Goal: Transaction & Acquisition: Purchase product/service

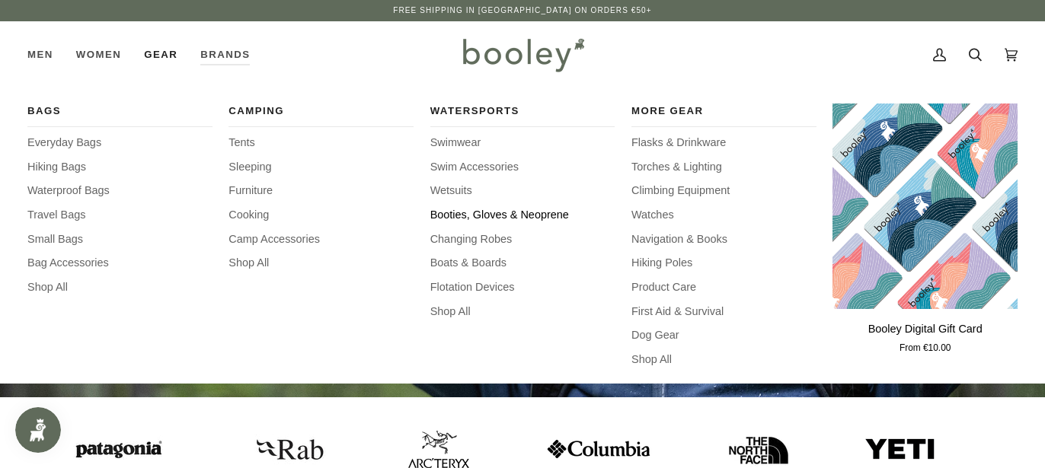
click at [477, 216] on span "Booties, Gloves & Neoprene" at bounding box center [522, 215] width 185 height 17
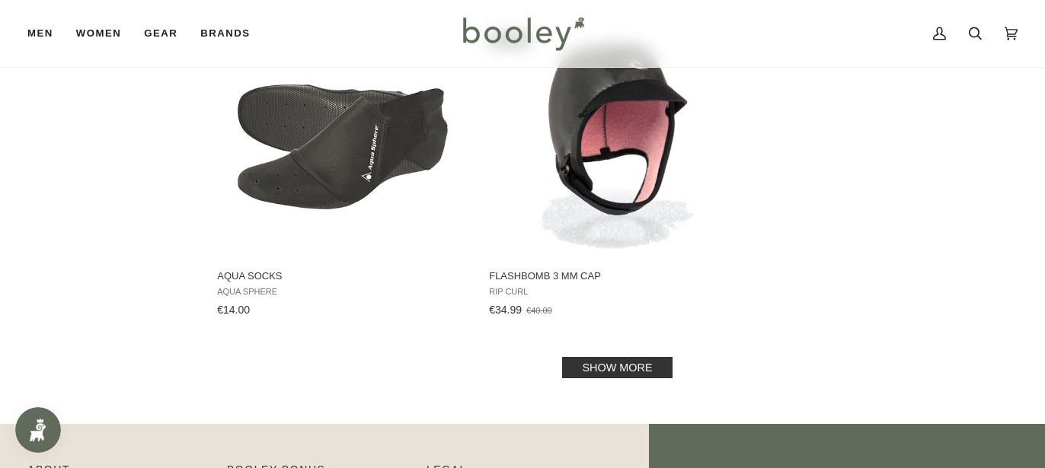
scroll to position [2221, 0]
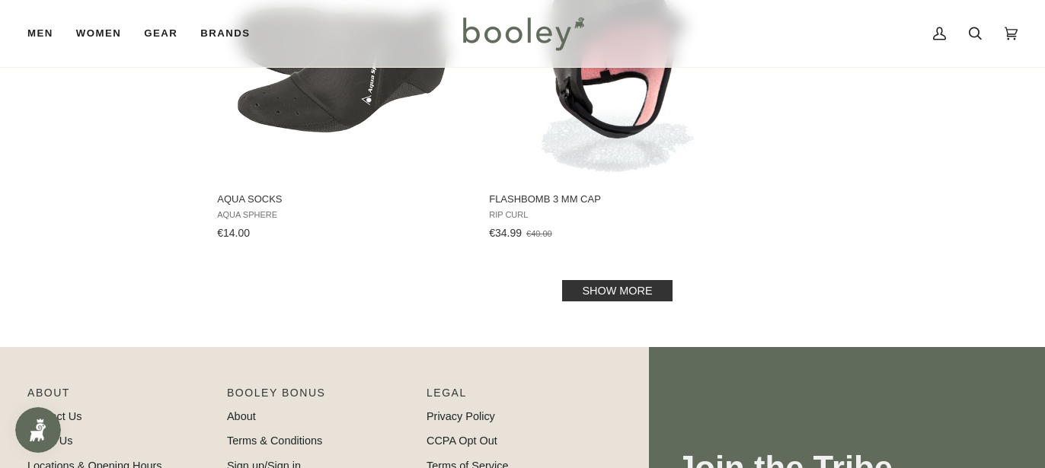
click at [640, 290] on link "Show more" at bounding box center [617, 290] width 110 height 21
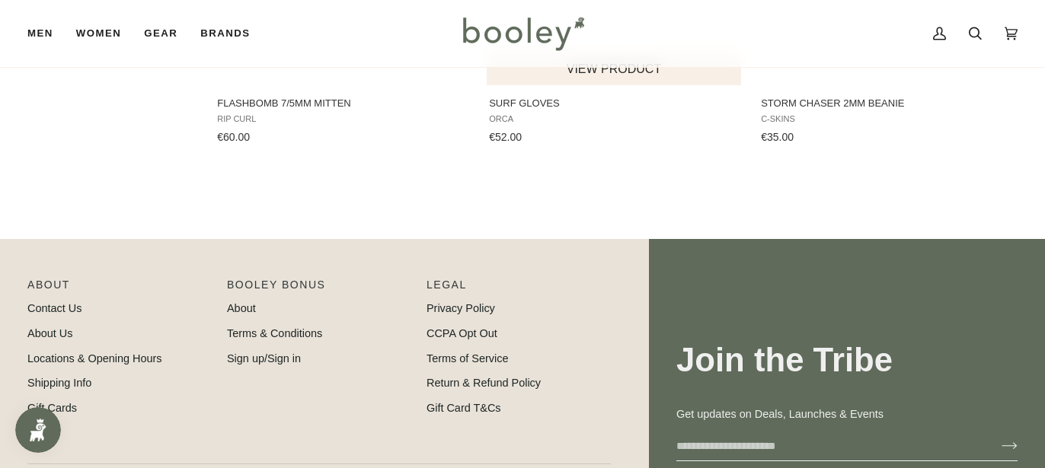
scroll to position [3365, 0]
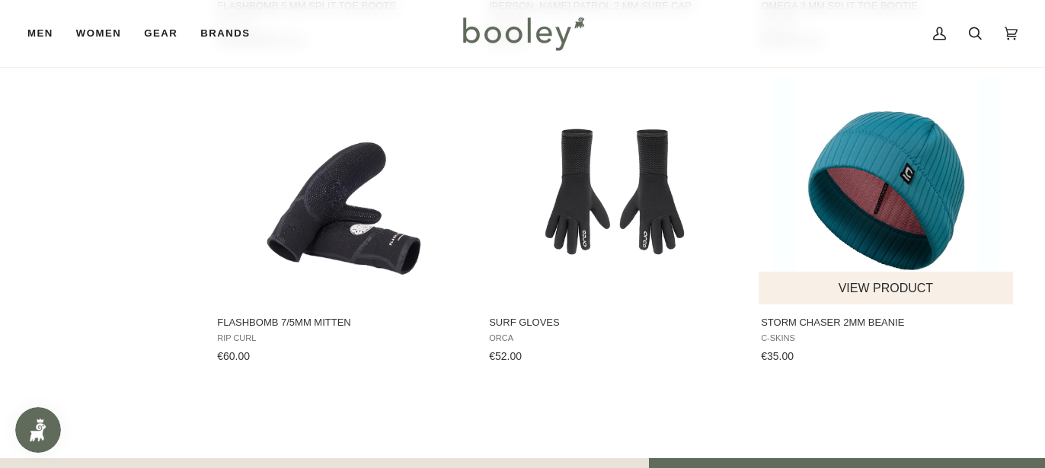
click at [937, 193] on img "Storm Chaser 2mm Beanie" at bounding box center [886, 190] width 228 height 228
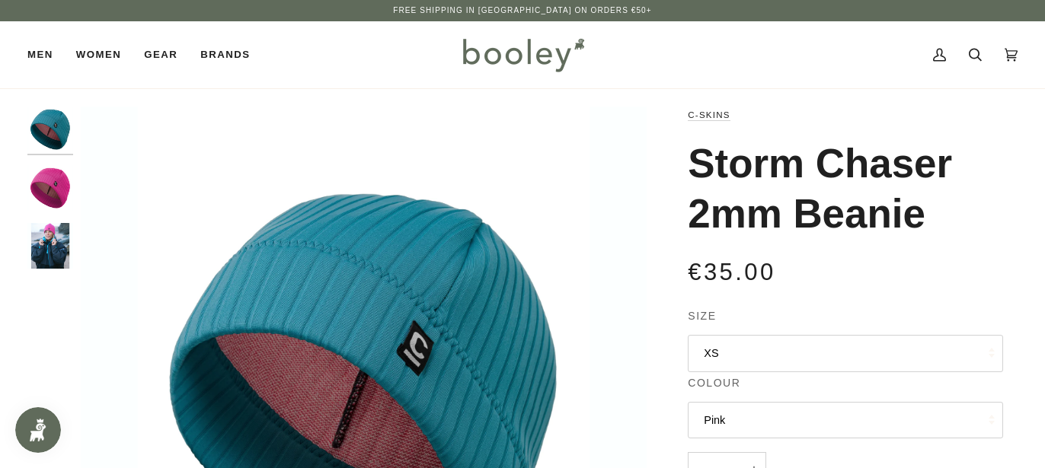
click at [50, 194] on img "C-Skins Storm Chaser 2mm Beanie Pink - Booley Galway" at bounding box center [50, 188] width 46 height 46
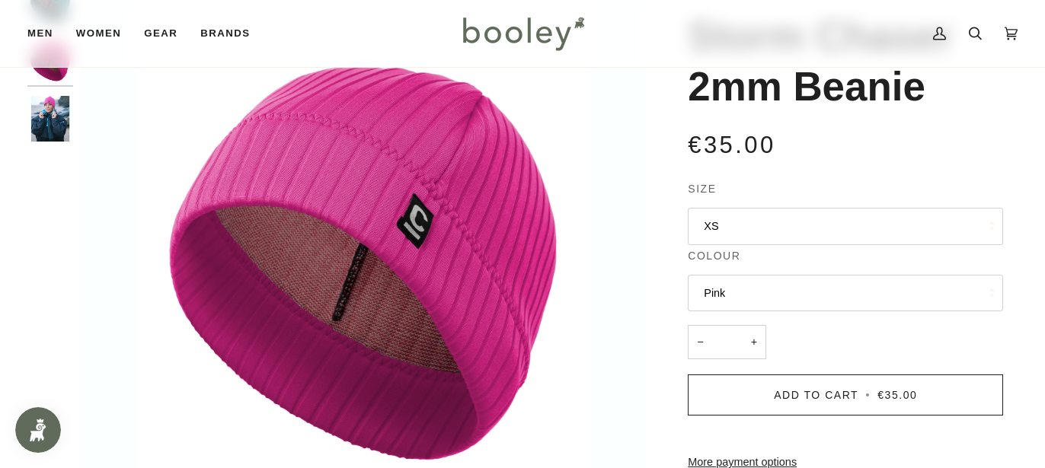
scroll to position [138, 0]
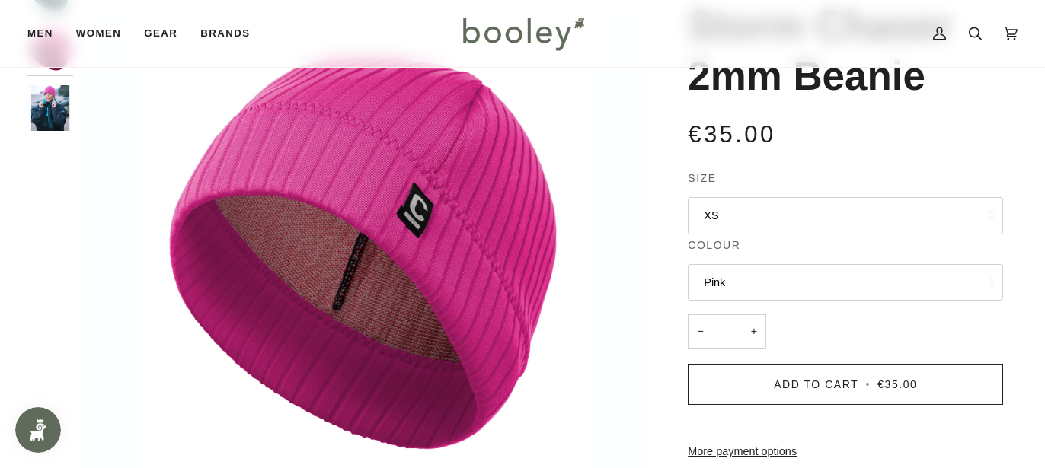
click at [51, 107] on img "C-Skins Storm Chaser 2mm Beanie Pink - Booley Galway" at bounding box center [50, 108] width 46 height 46
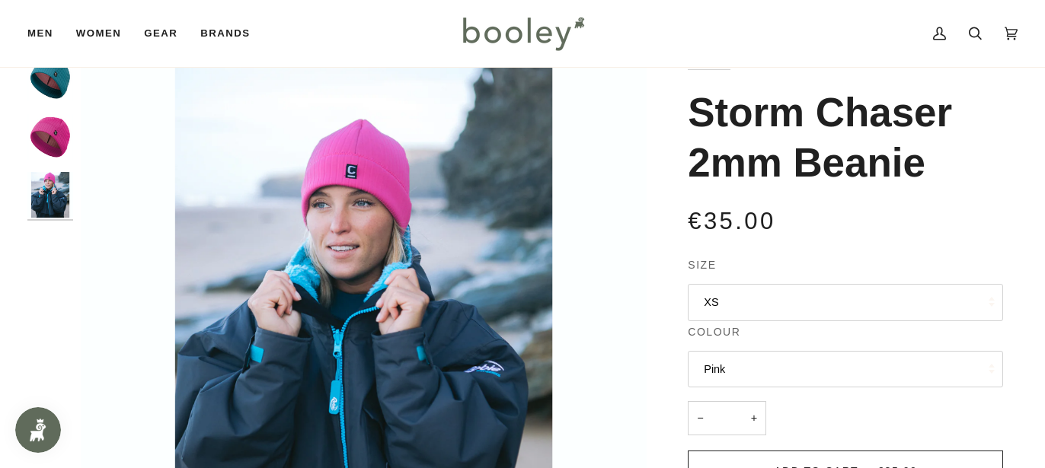
scroll to position [30, 0]
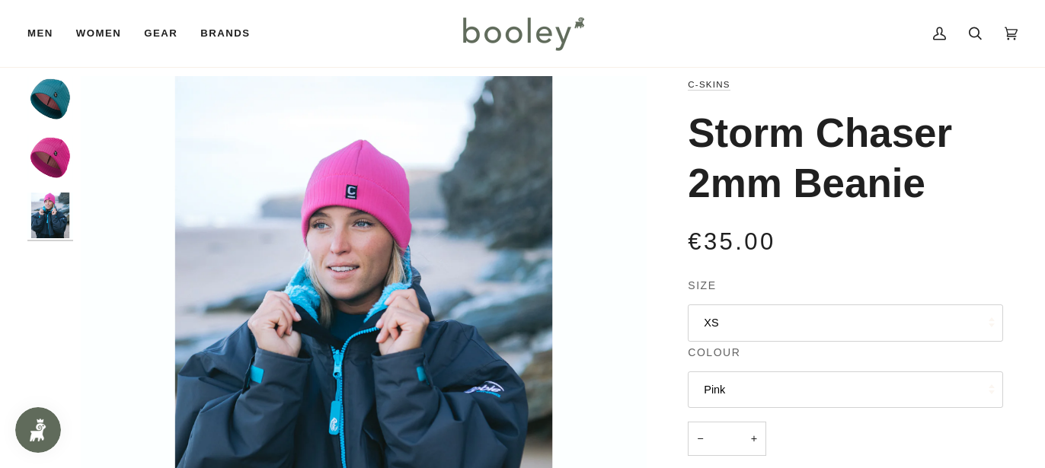
click at [40, 93] on img "C-Skins Storm Chaser 2mm Beanie Teal Blue - Booley Galway" at bounding box center [50, 99] width 46 height 46
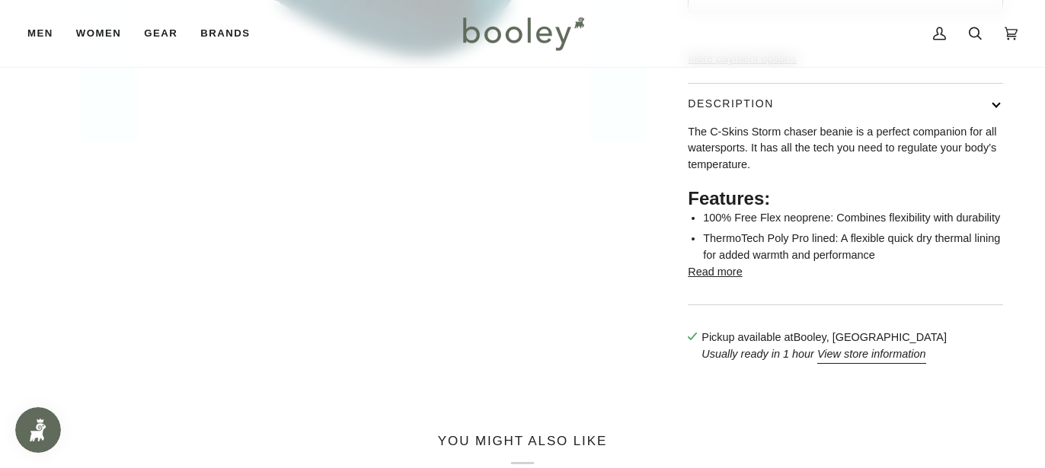
scroll to position [532, 0]
click at [726, 279] on button "Read more" at bounding box center [715, 271] width 54 height 17
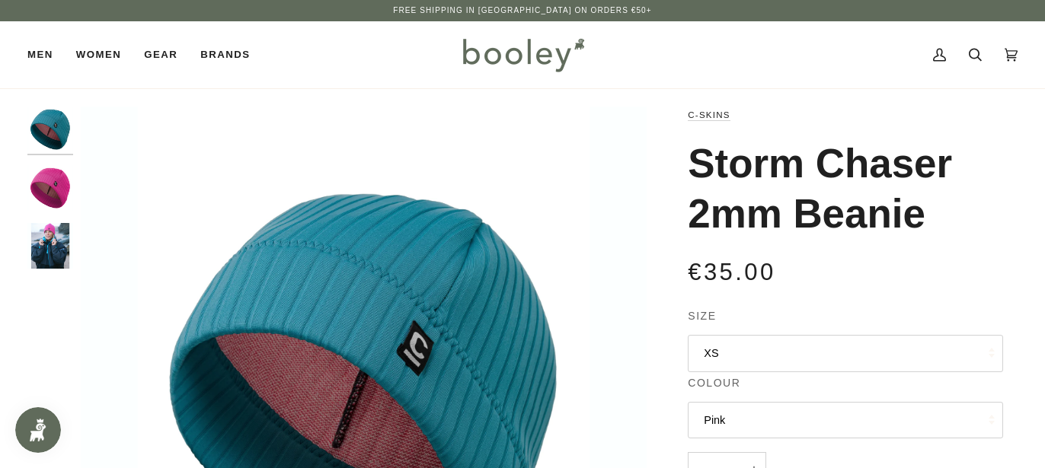
scroll to position [0, 0]
click at [51, 254] on img "C-Skins Storm Chaser 2mm Beanie Pink - Booley Galway" at bounding box center [50, 246] width 46 height 46
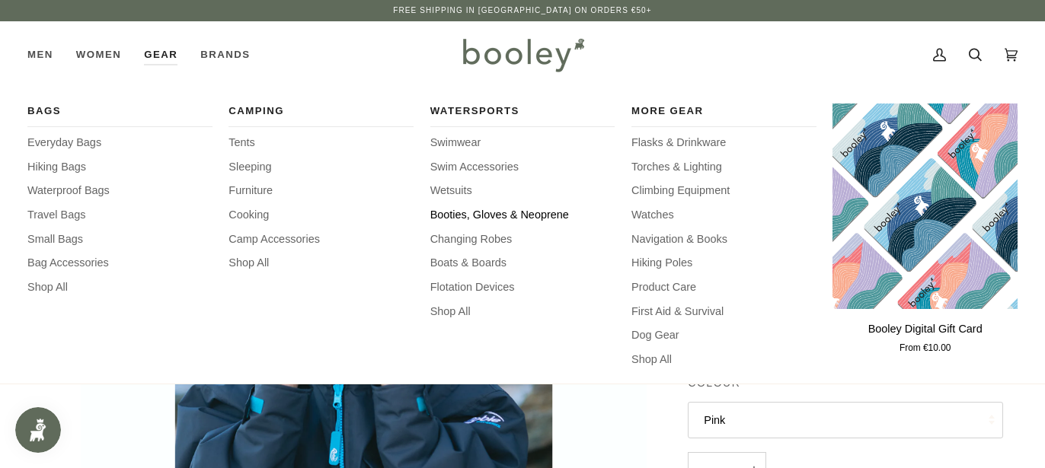
click at [519, 213] on span "Booties, Gloves & Neoprene" at bounding box center [522, 215] width 185 height 17
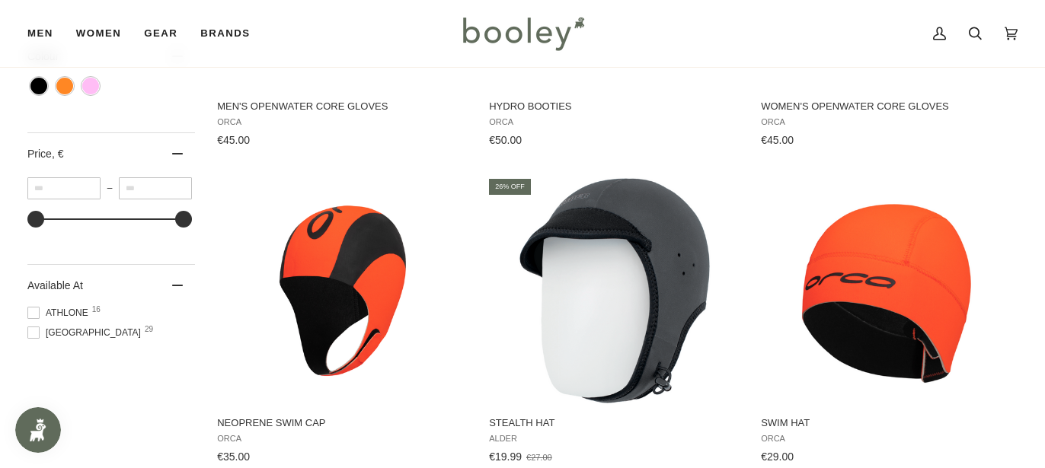
scroll to position [747, 0]
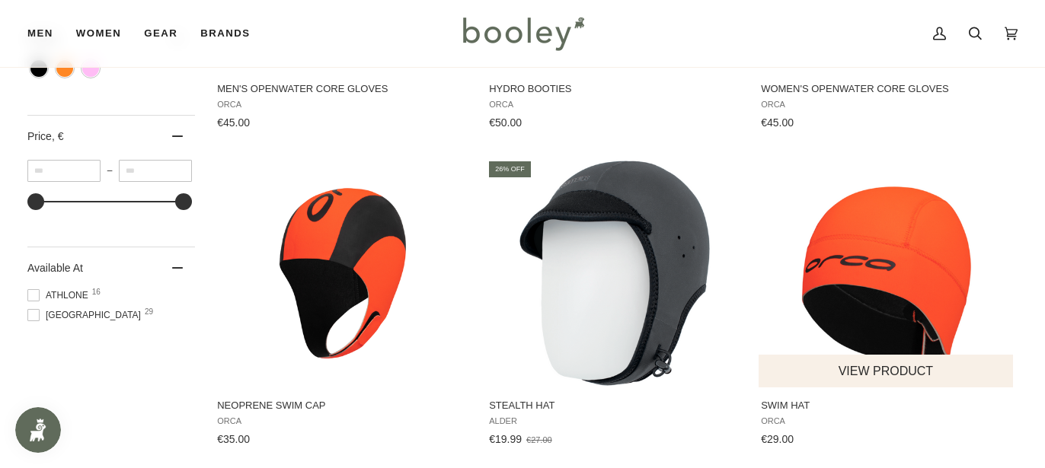
click at [930, 276] on img "Swim Hat" at bounding box center [886, 273] width 228 height 228
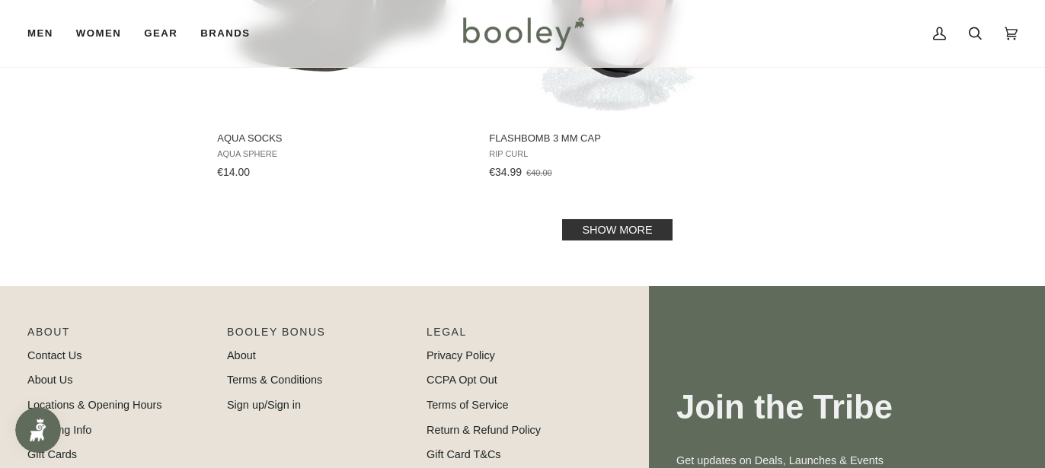
scroll to position [2324, 0]
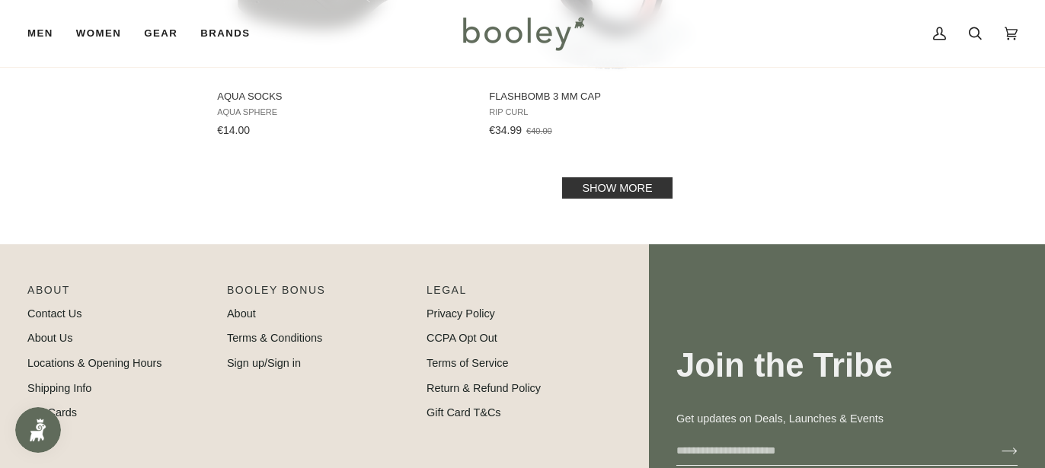
click at [640, 190] on link "Show more" at bounding box center [617, 187] width 110 height 21
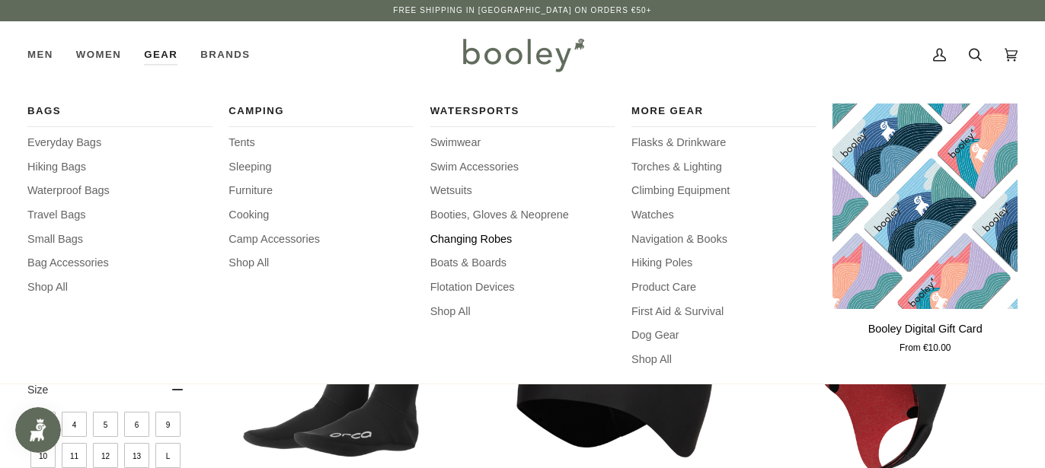
click at [480, 239] on span "Changing Robes" at bounding box center [522, 239] width 185 height 17
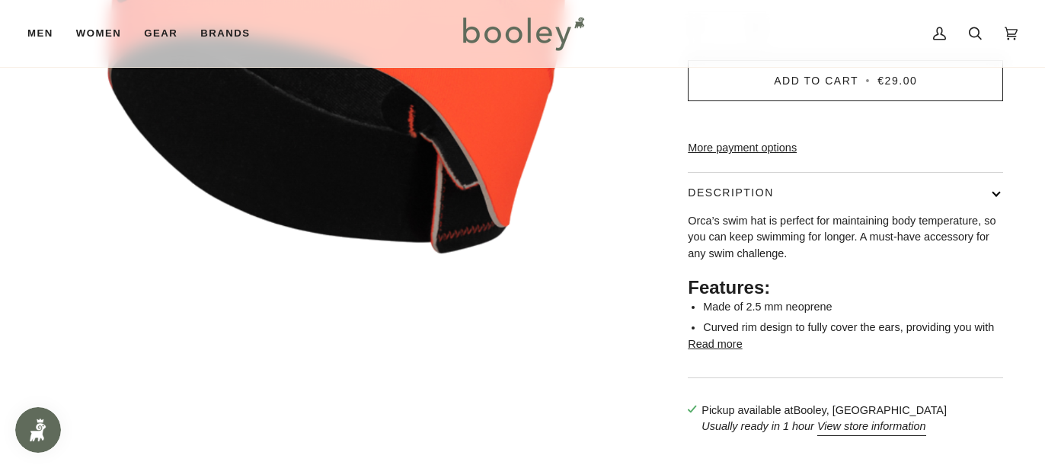
scroll to position [383, 0]
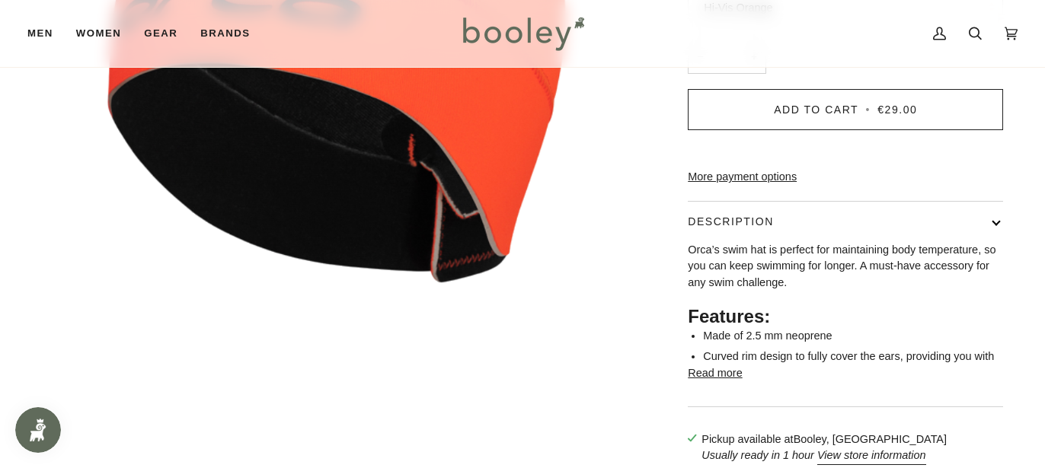
click at [725, 382] on button "Read more" at bounding box center [715, 374] width 54 height 17
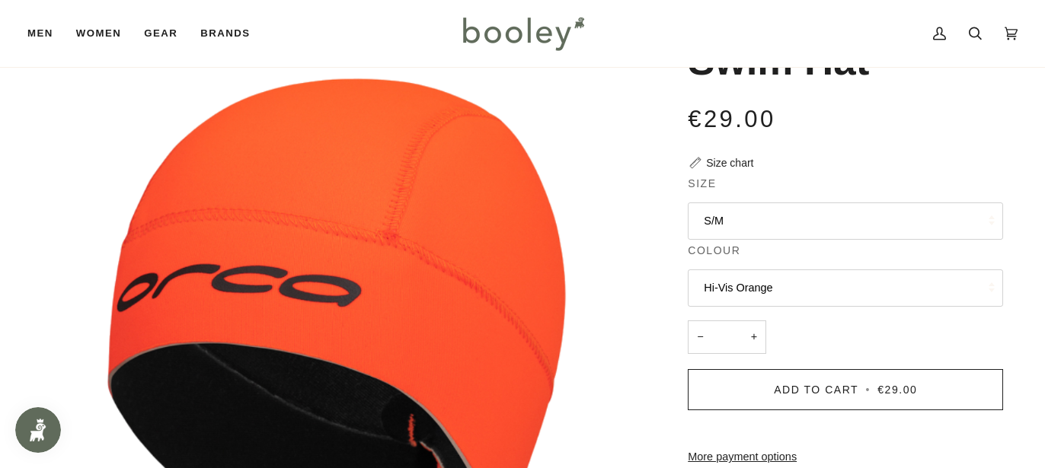
scroll to position [56, 0]
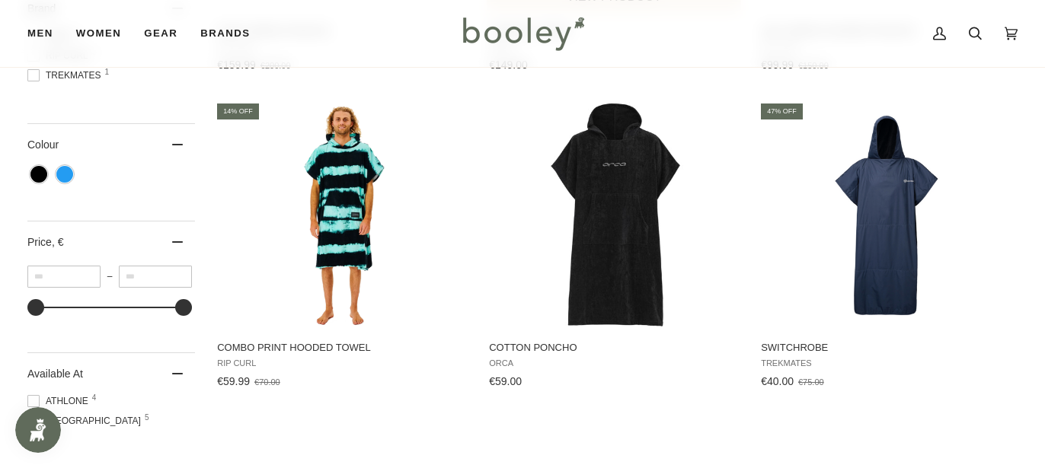
scroll to position [514, 0]
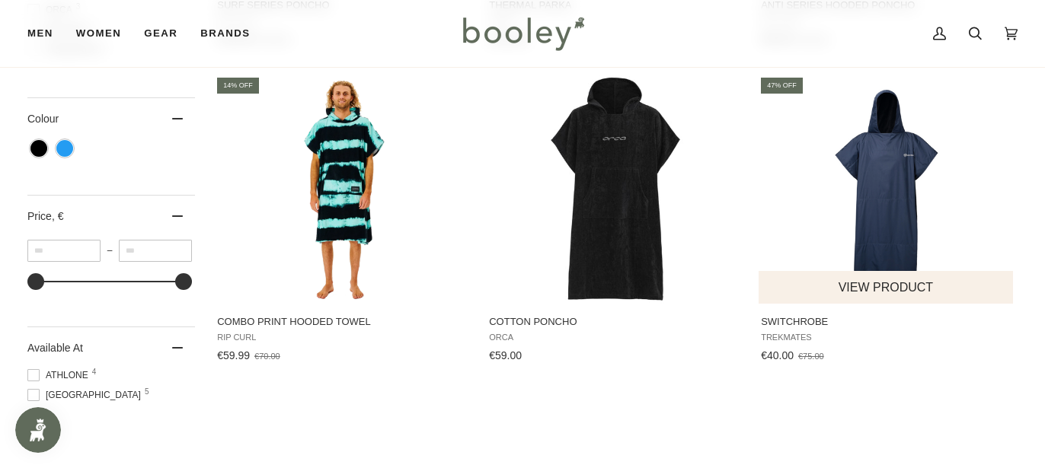
click at [898, 219] on img "Switchrobe" at bounding box center [886, 189] width 228 height 228
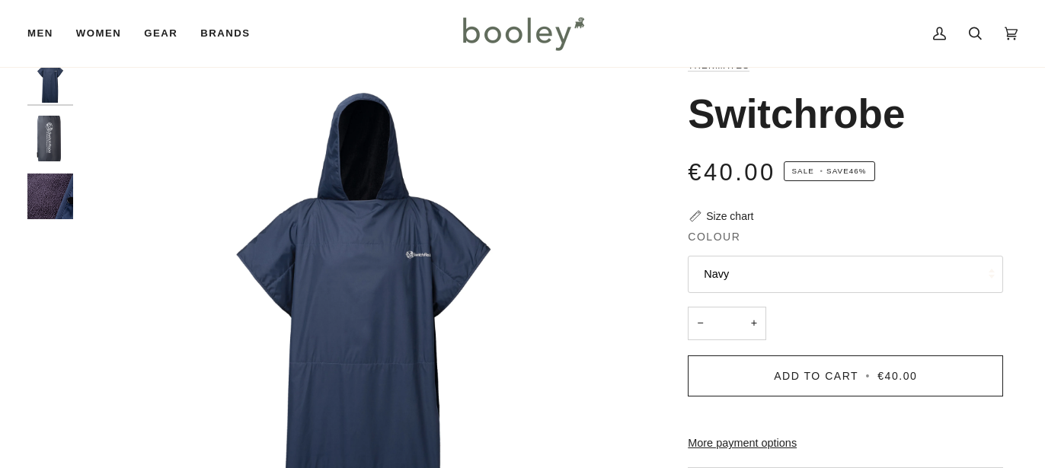
scroll to position [51, 0]
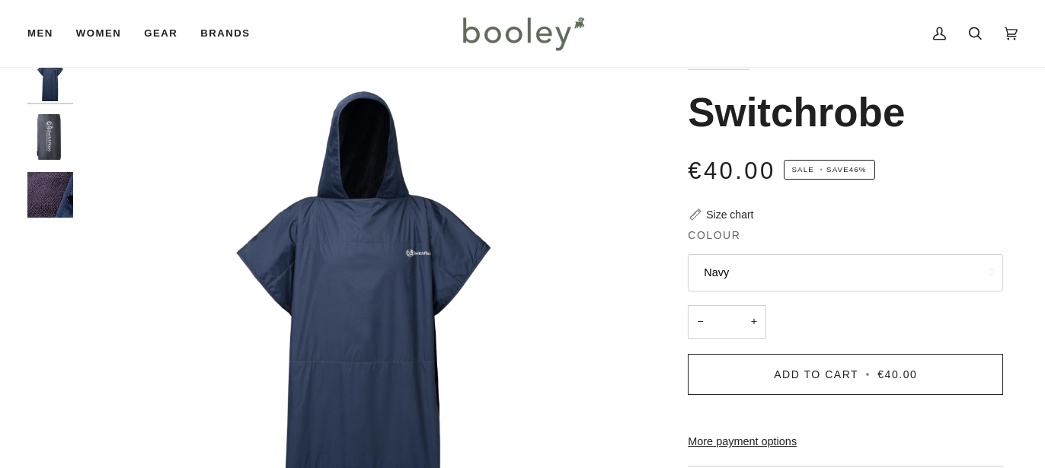
click at [48, 134] on img "Trekmates Switchrobe - Booley Galway" at bounding box center [50, 137] width 46 height 46
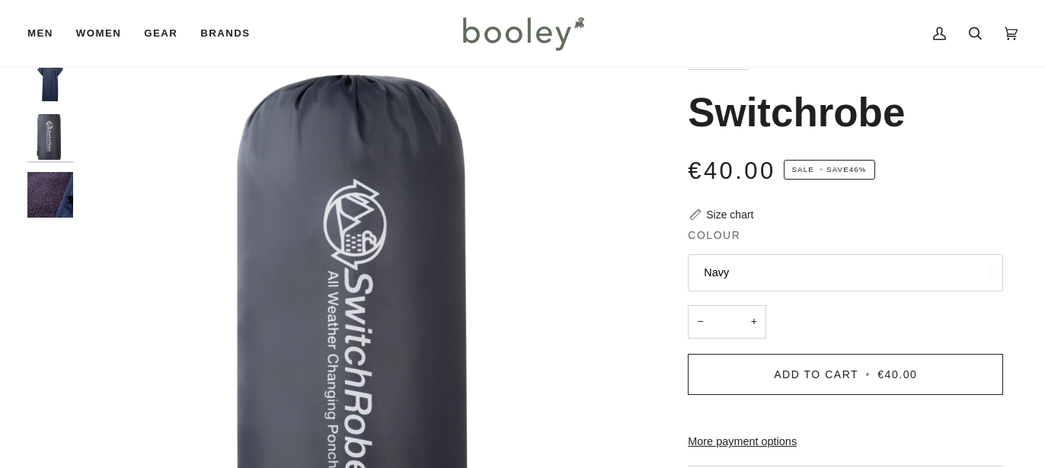
click at [43, 200] on img "Trekmates Switchrobe Navy - Booley Galway" at bounding box center [50, 195] width 46 height 46
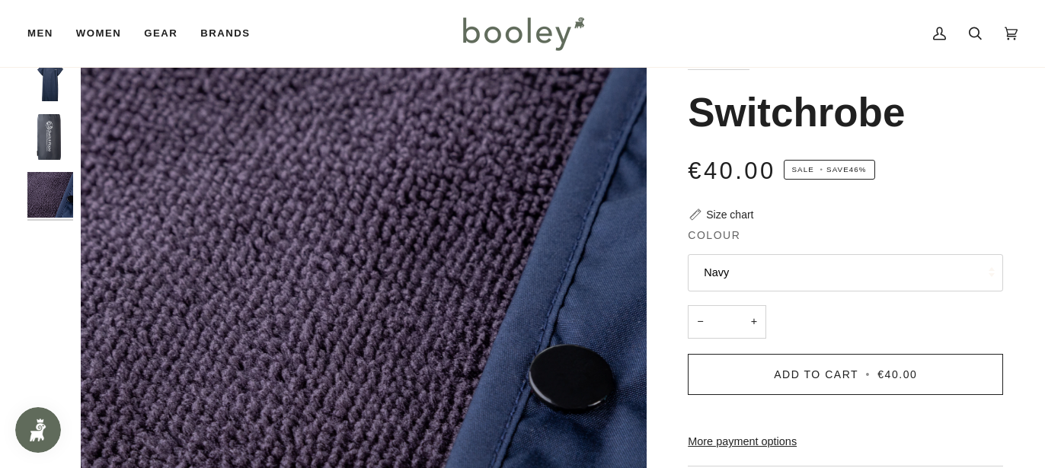
scroll to position [0, 0]
click at [56, 130] on img "Trekmates Switchrobe - Booley Galway" at bounding box center [50, 137] width 46 height 46
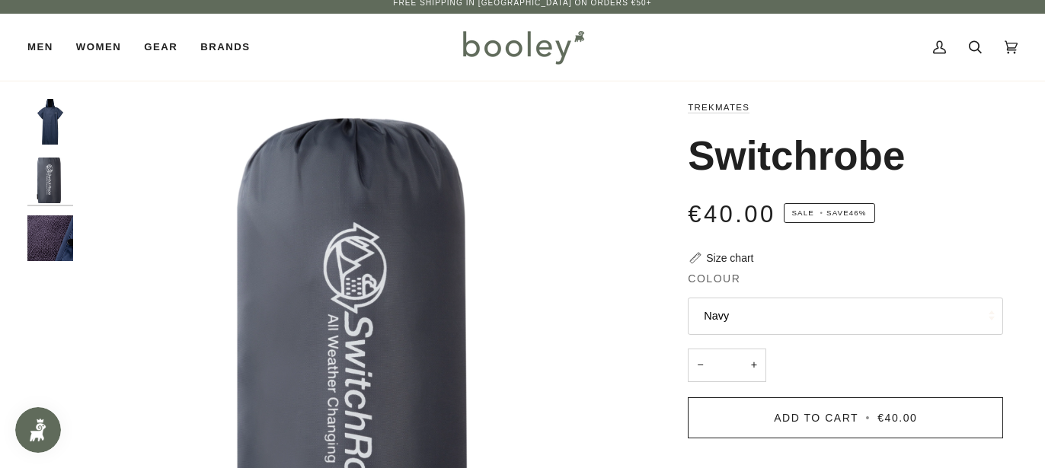
scroll to position [1, 0]
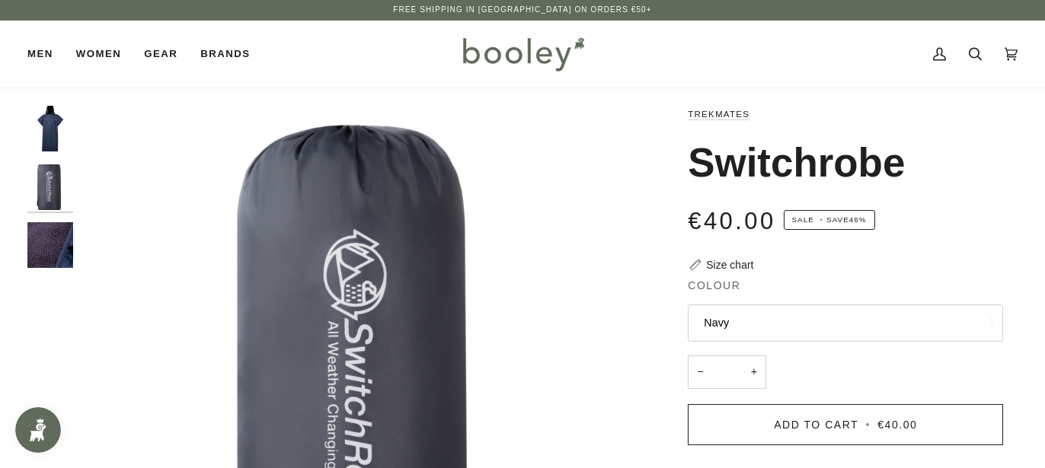
click at [42, 118] on img "Trekmates Switchrobe Navy - Booley Galway" at bounding box center [50, 129] width 46 height 46
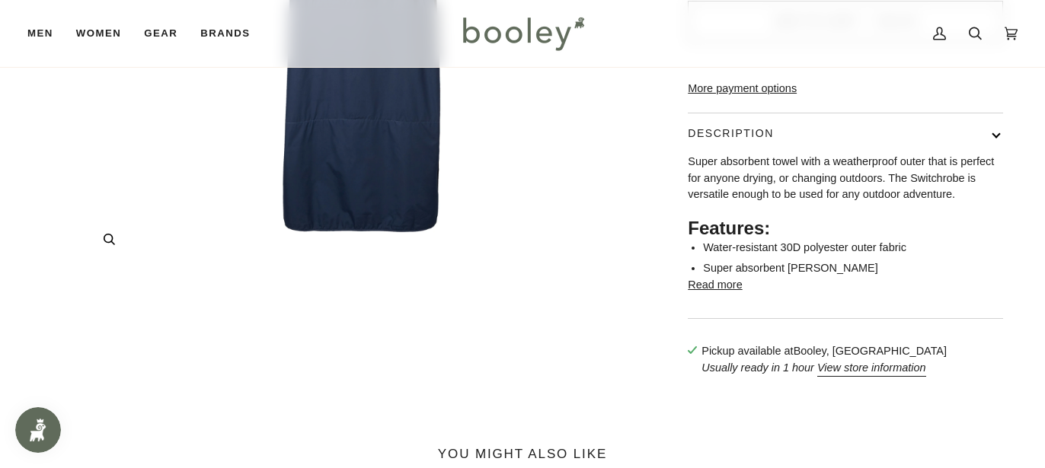
scroll to position [413, 0]
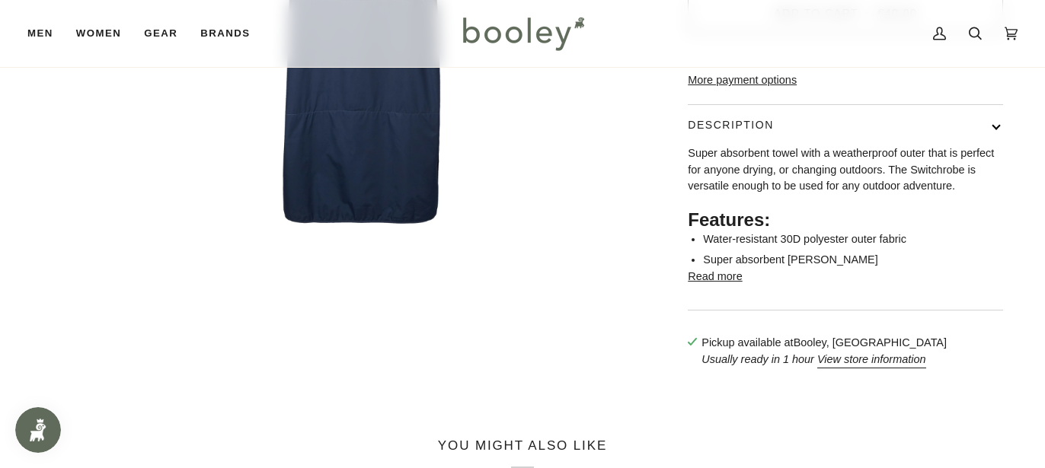
click at [717, 286] on button "Read more" at bounding box center [715, 277] width 54 height 17
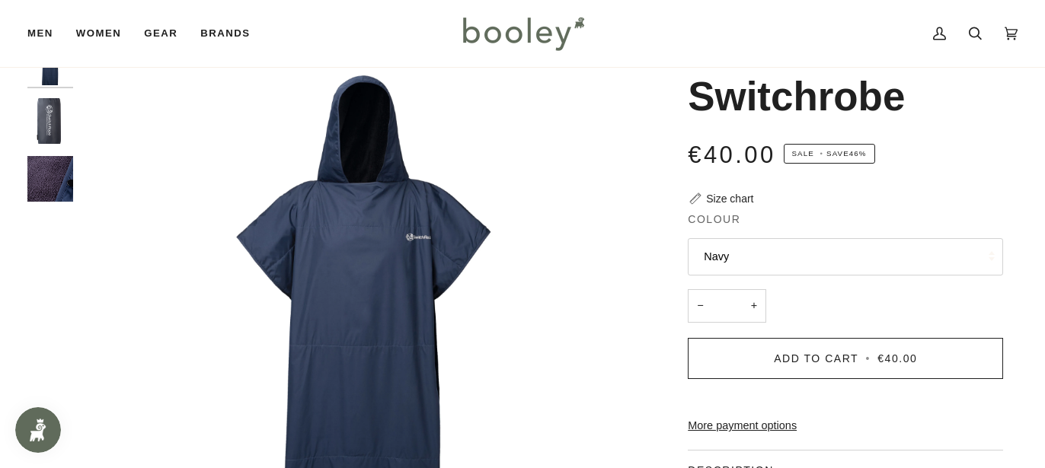
scroll to position [16, 0]
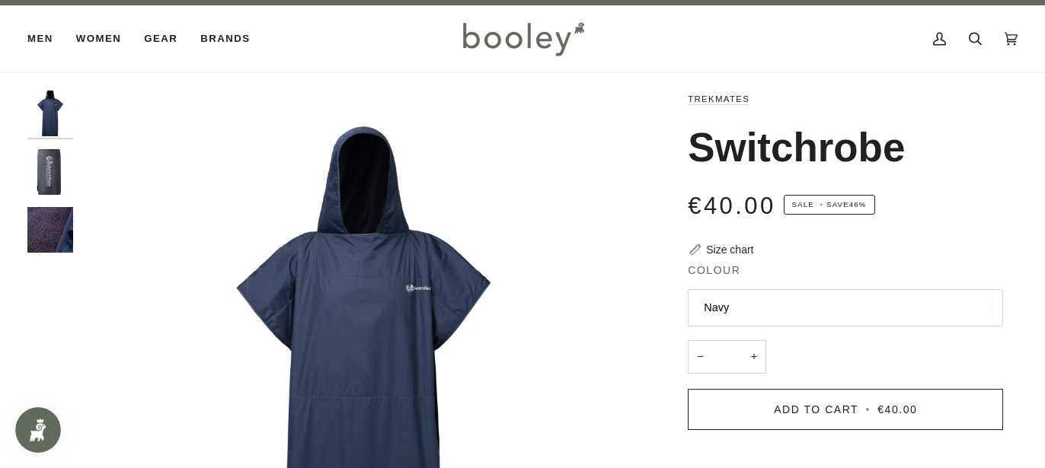
click at [361, 278] on img "Trekmates Switchrobe Navy - Booley Galway" at bounding box center [364, 374] width 566 height 566
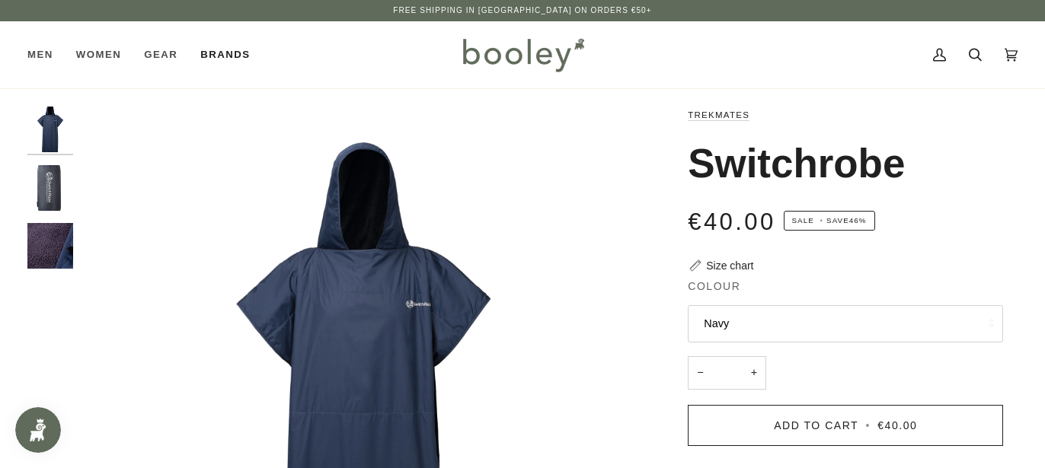
scroll to position [0, 0]
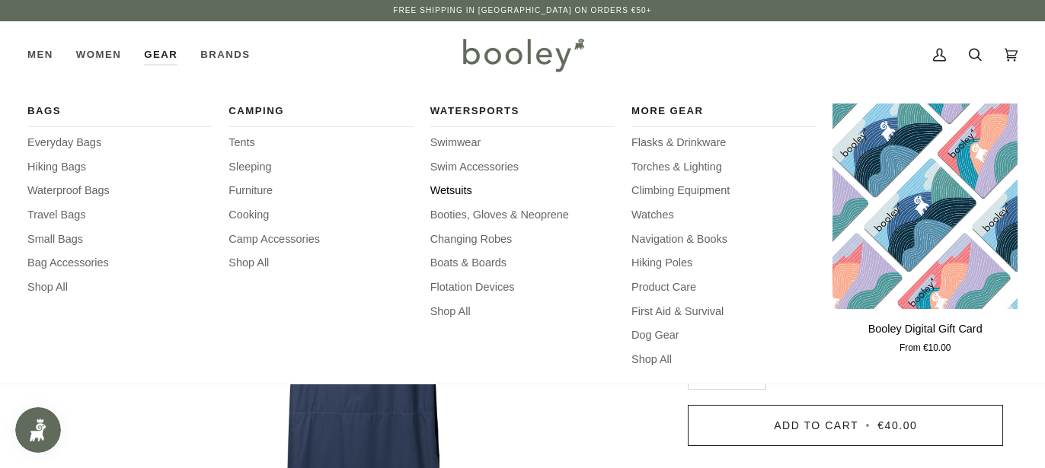
click at [455, 190] on span "Wetsuits" at bounding box center [522, 191] width 185 height 17
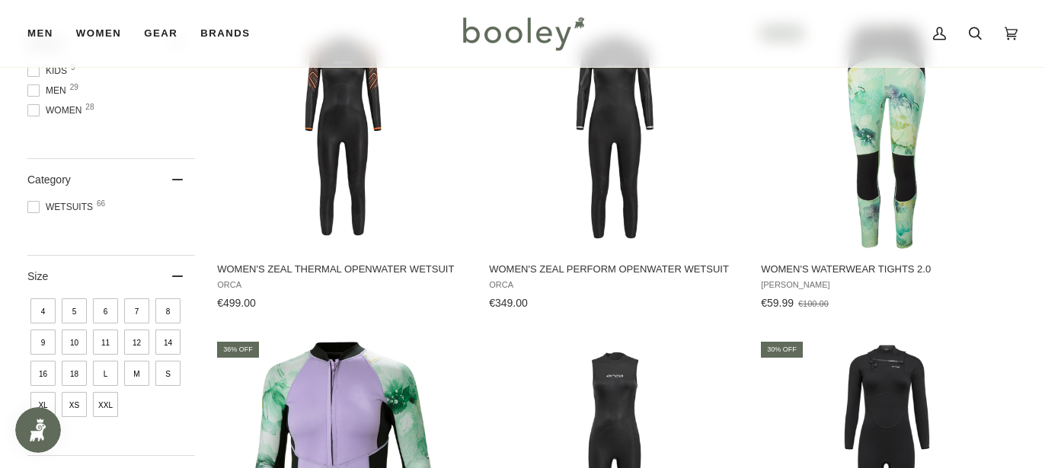
scroll to position [202, 0]
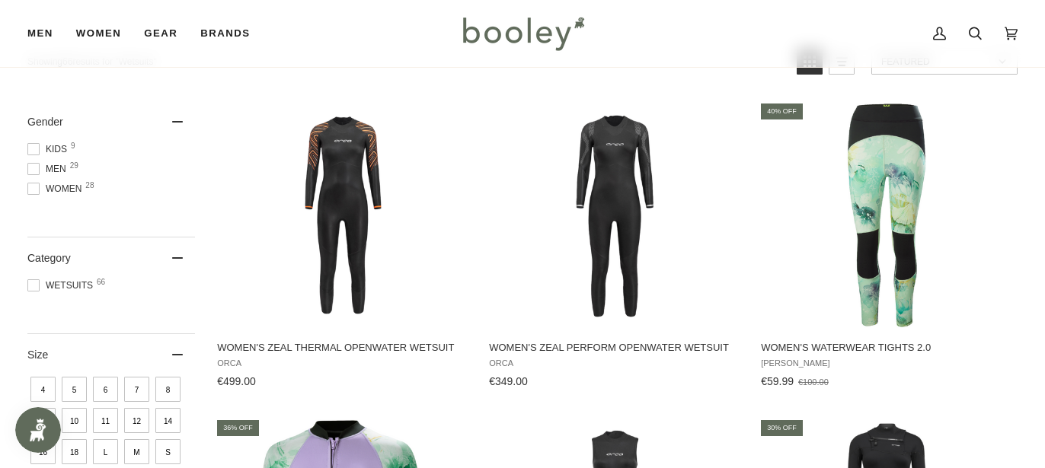
click at [30, 171] on span at bounding box center [33, 169] width 12 height 12
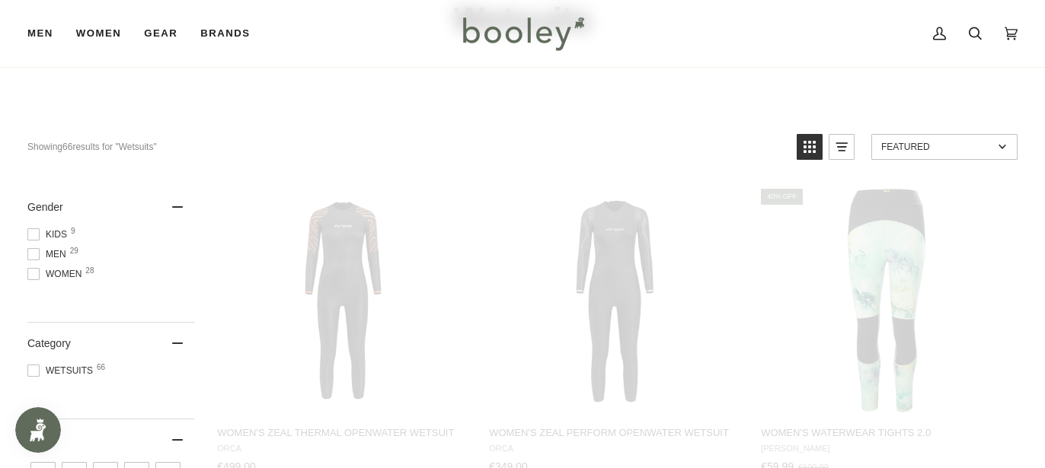
scroll to position [7, 0]
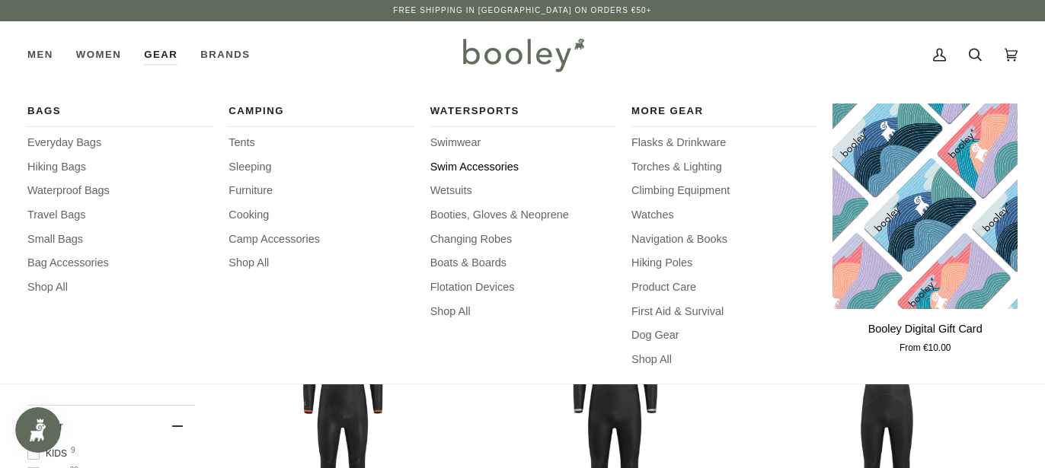
click at [465, 163] on span "Swim Accessories" at bounding box center [522, 167] width 185 height 17
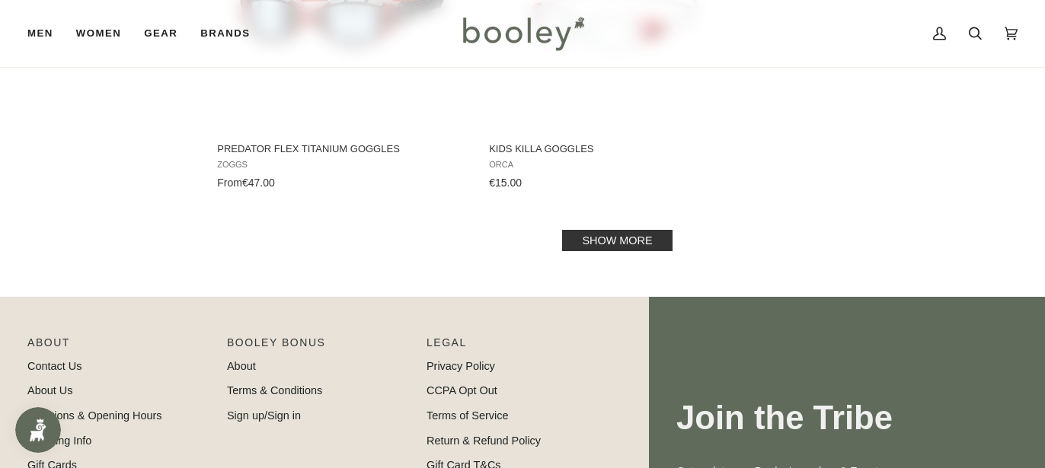
scroll to position [2274, 0]
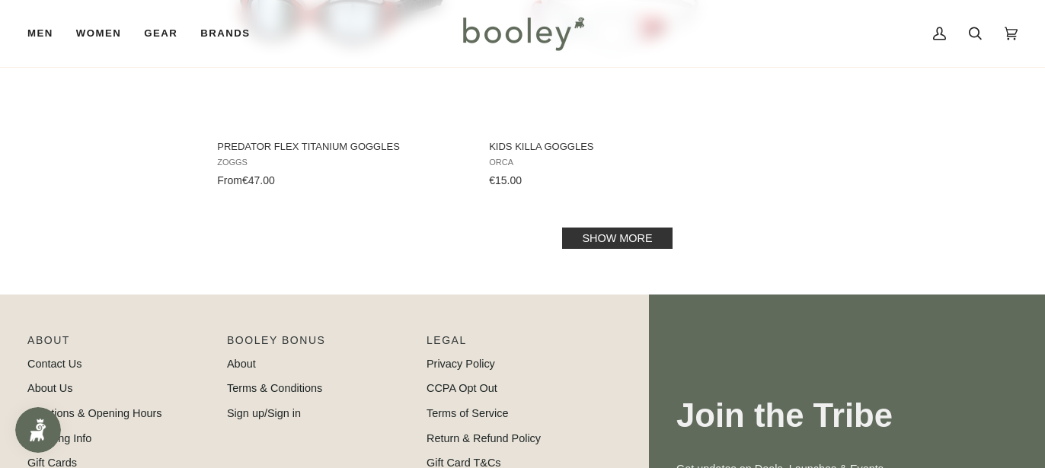
click at [611, 238] on link "Show more" at bounding box center [617, 238] width 110 height 21
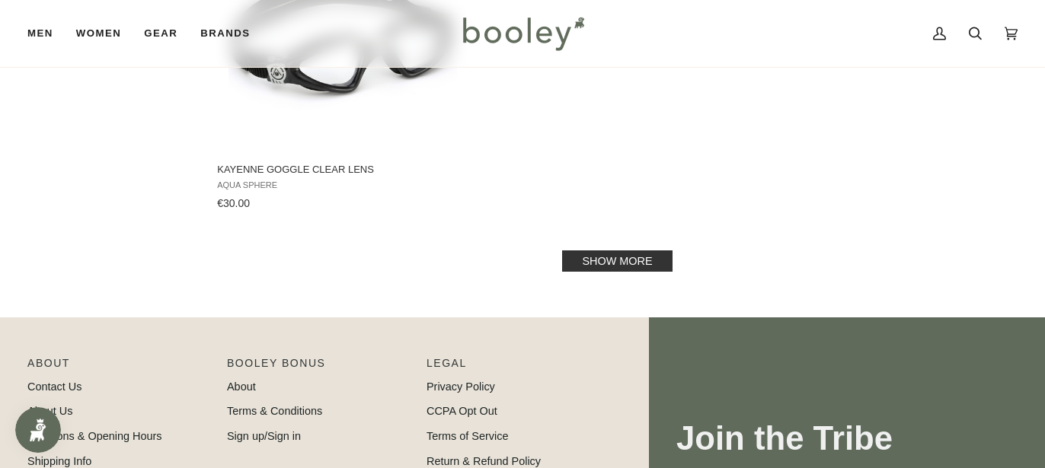
scroll to position [4474, 0]
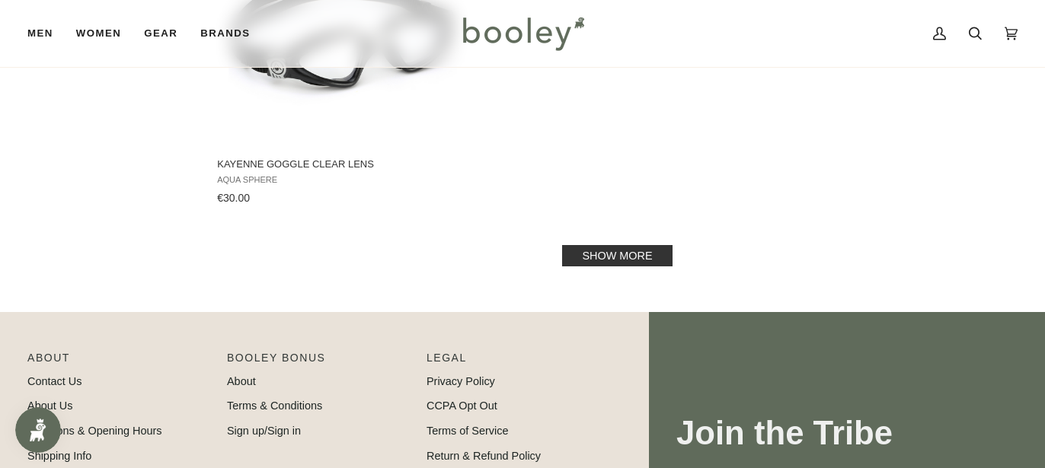
click at [627, 250] on link "Show more" at bounding box center [617, 255] width 110 height 21
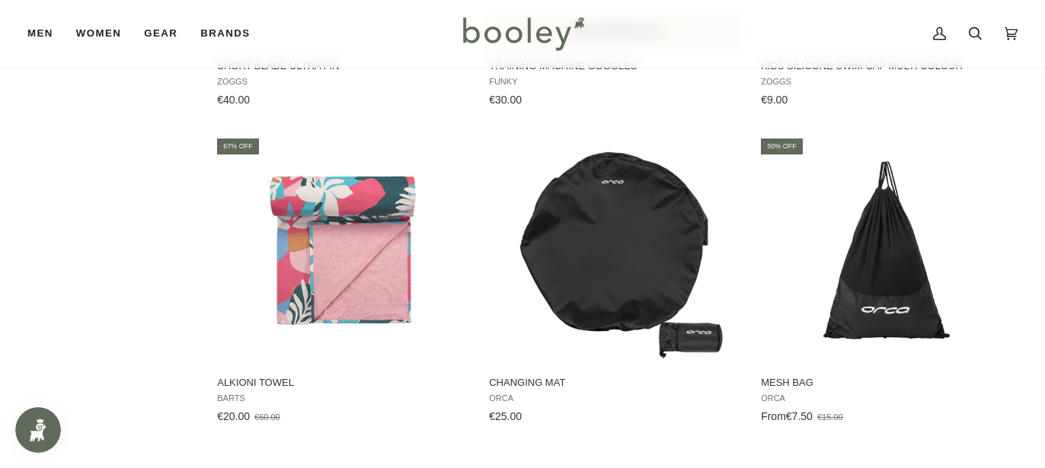
scroll to position [5860, 0]
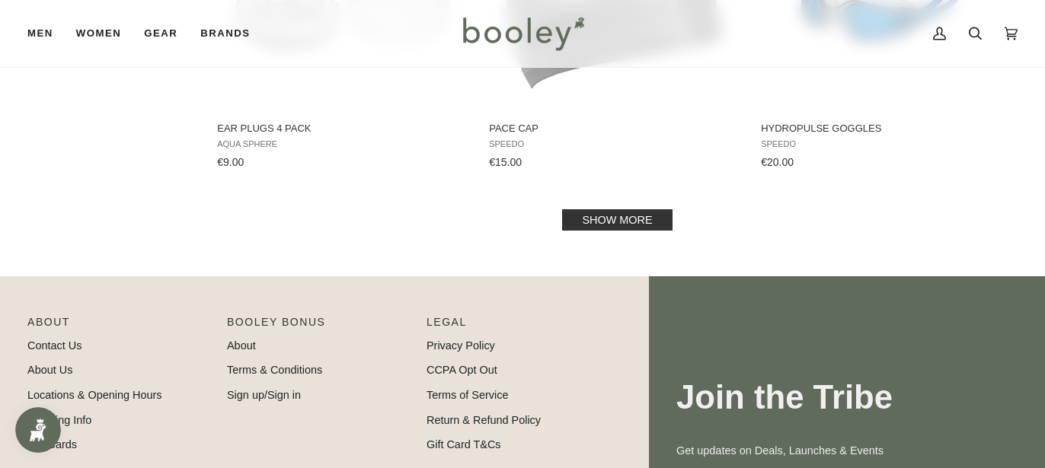
click at [632, 228] on link "Show more" at bounding box center [617, 219] width 110 height 21
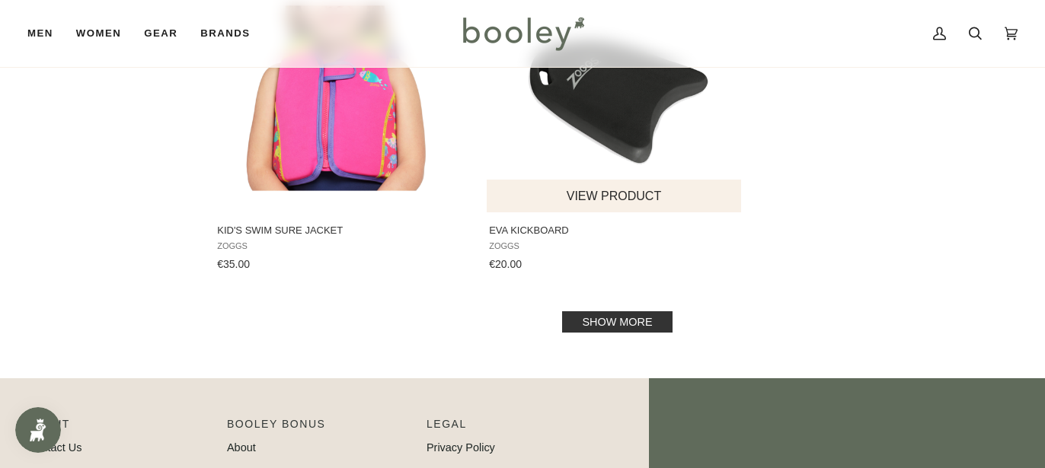
scroll to position [8589, 0]
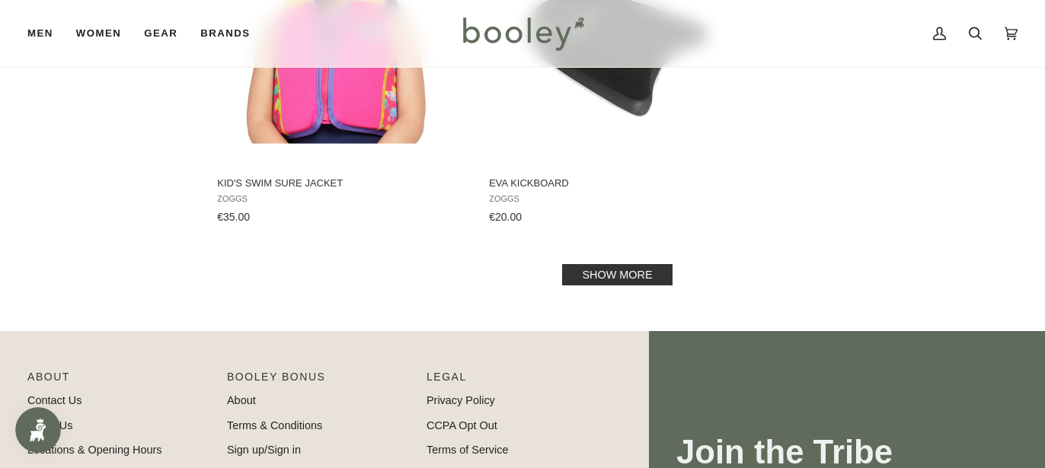
drag, startPoint x: 626, startPoint y: 286, endPoint x: 627, endPoint y: 277, distance: 9.3
click at [627, 277] on link "Show more" at bounding box center [617, 274] width 110 height 21
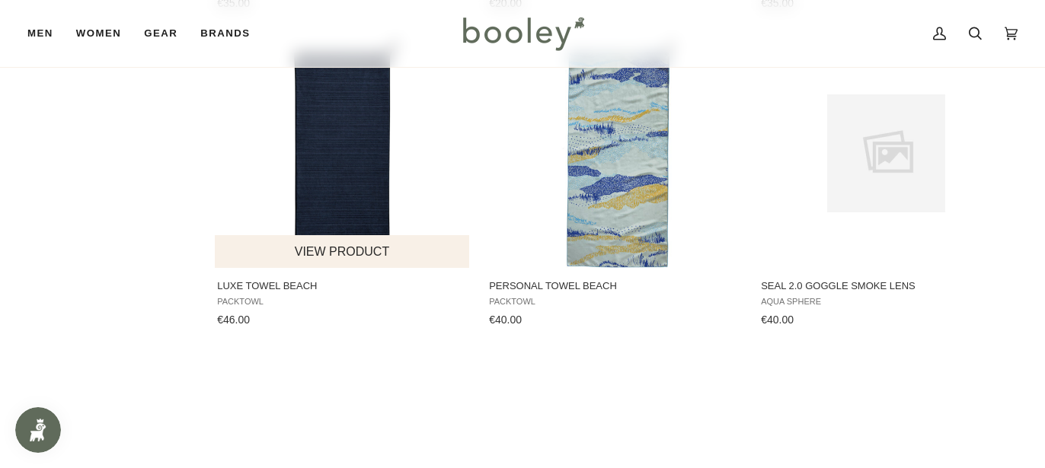
scroll to position [8776, 0]
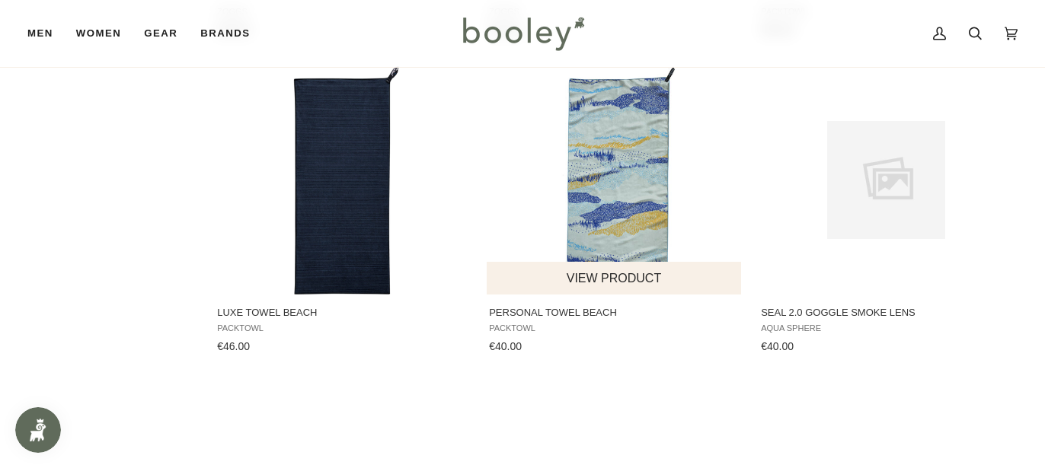
click at [598, 172] on img "Personal Towel Beach" at bounding box center [614, 180] width 228 height 228
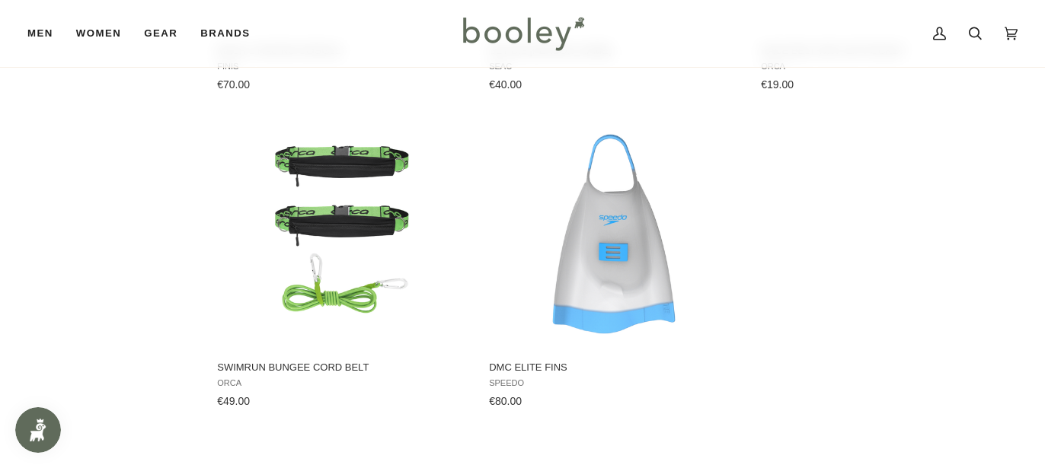
scroll to position [9974, 0]
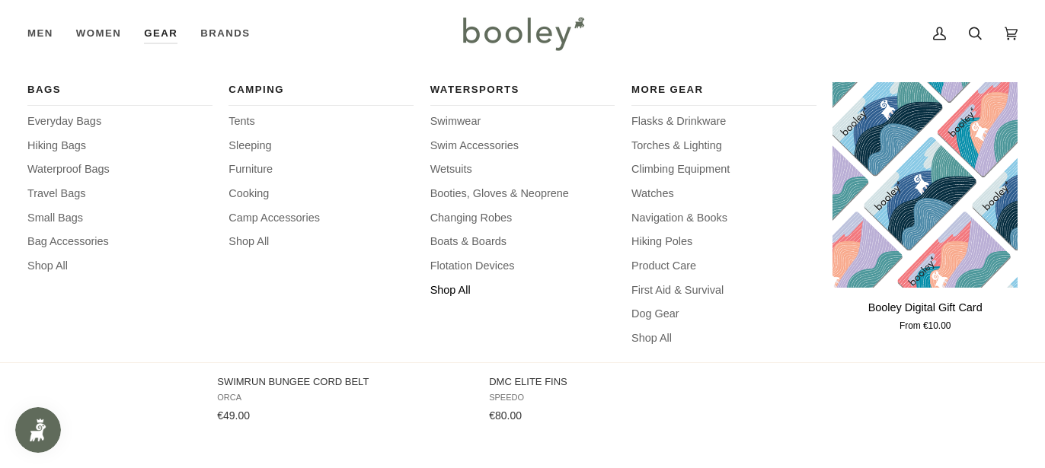
click at [455, 285] on span "Shop All" at bounding box center [522, 291] width 185 height 17
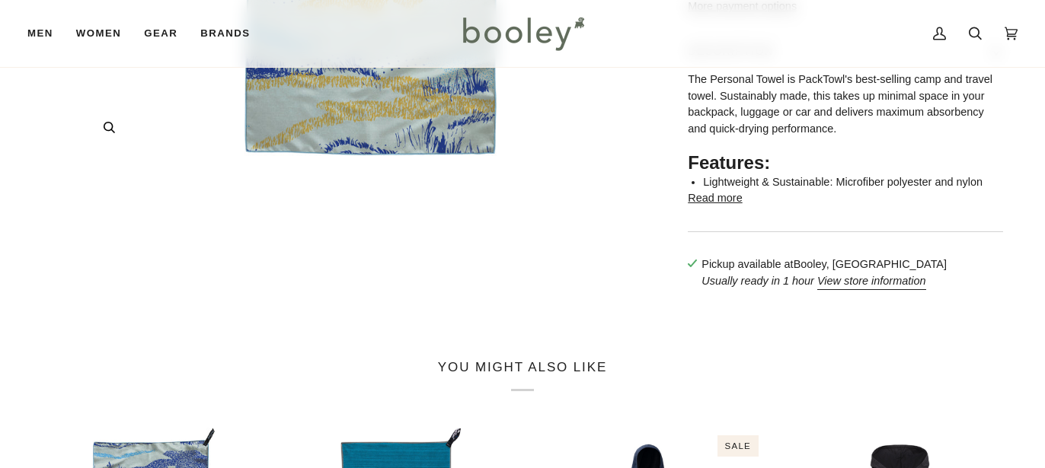
scroll to position [543, 0]
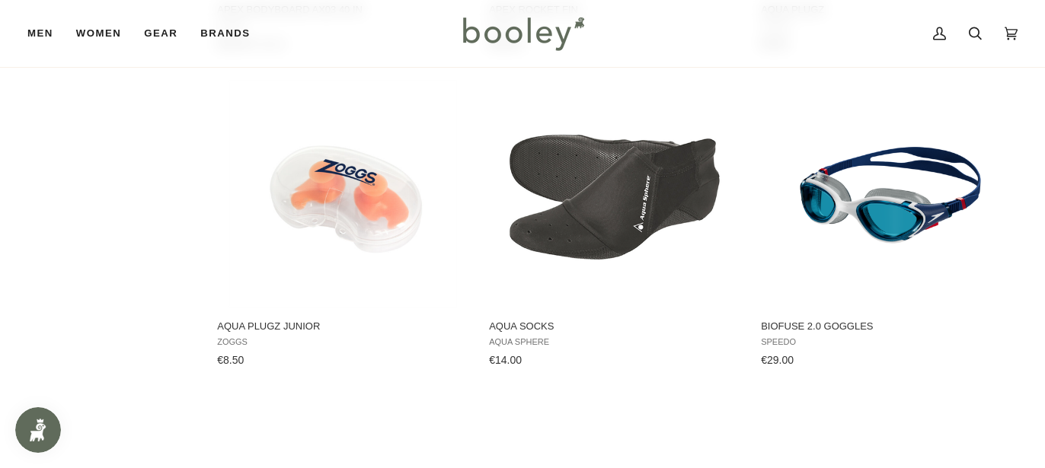
scroll to position [1802, 0]
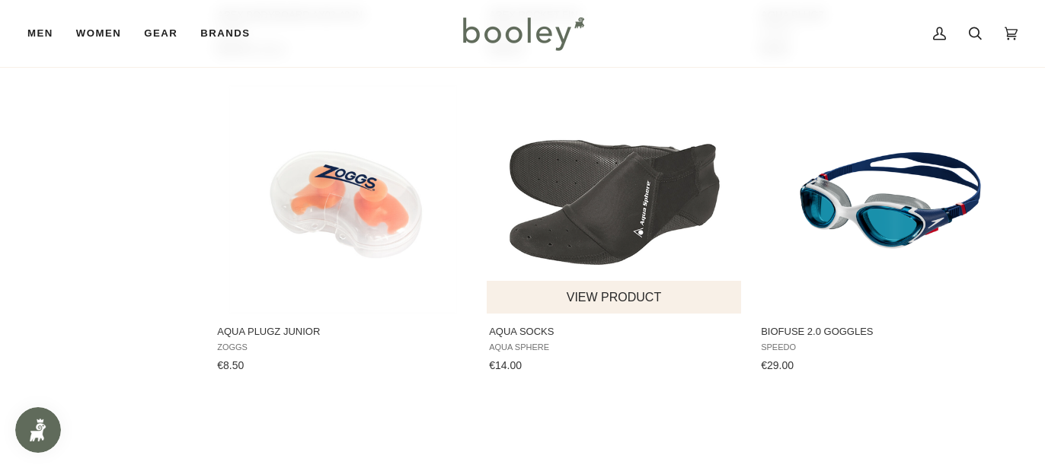
click at [622, 232] on img "Aqua Socks" at bounding box center [614, 199] width 228 height 228
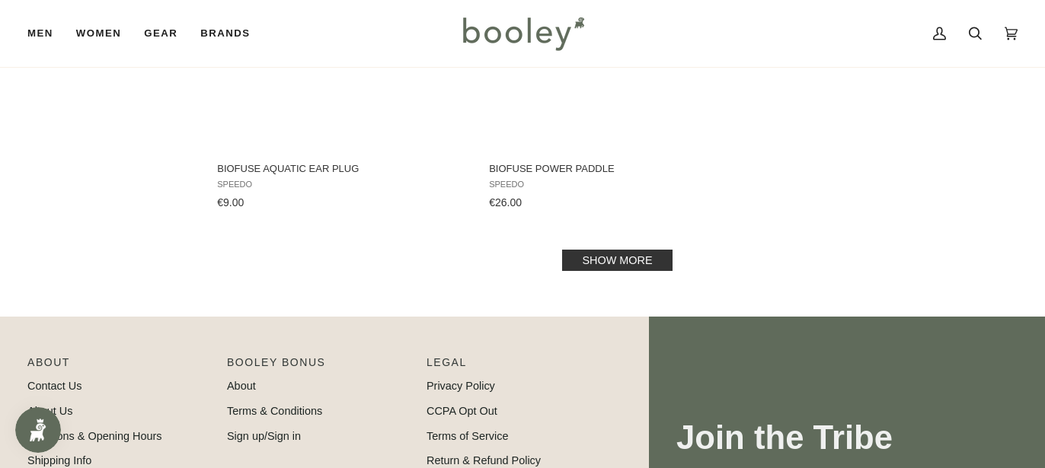
scroll to position [2291, 0]
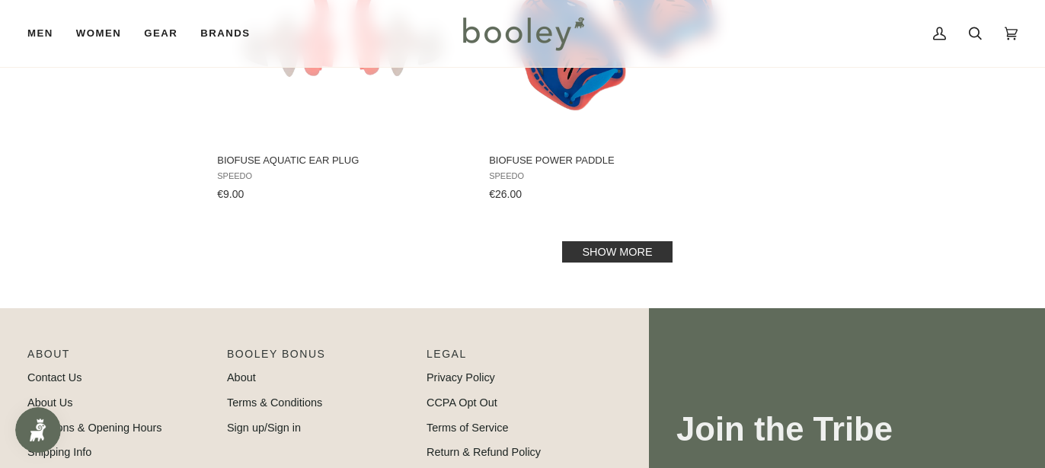
click at [624, 257] on link "Show more" at bounding box center [617, 251] width 110 height 21
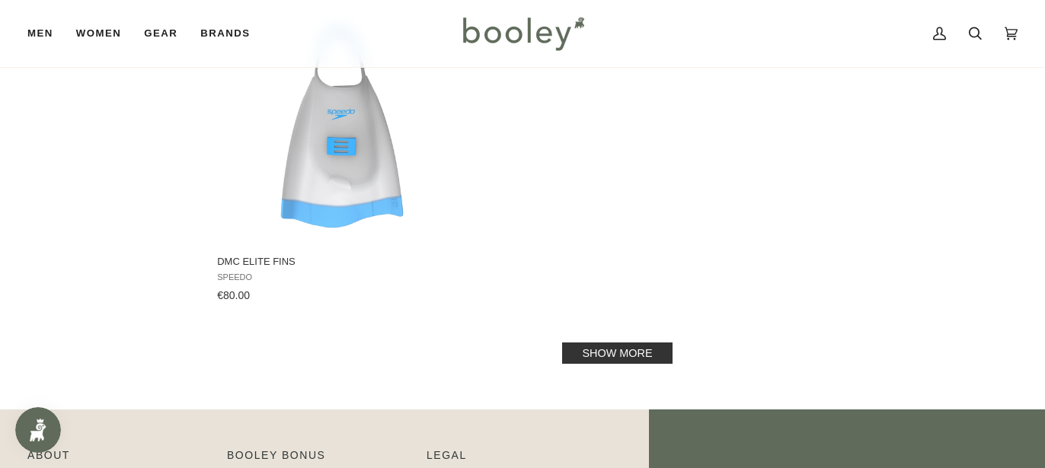
scroll to position [4408, 0]
click at [627, 358] on link "Show more" at bounding box center [617, 352] width 110 height 21
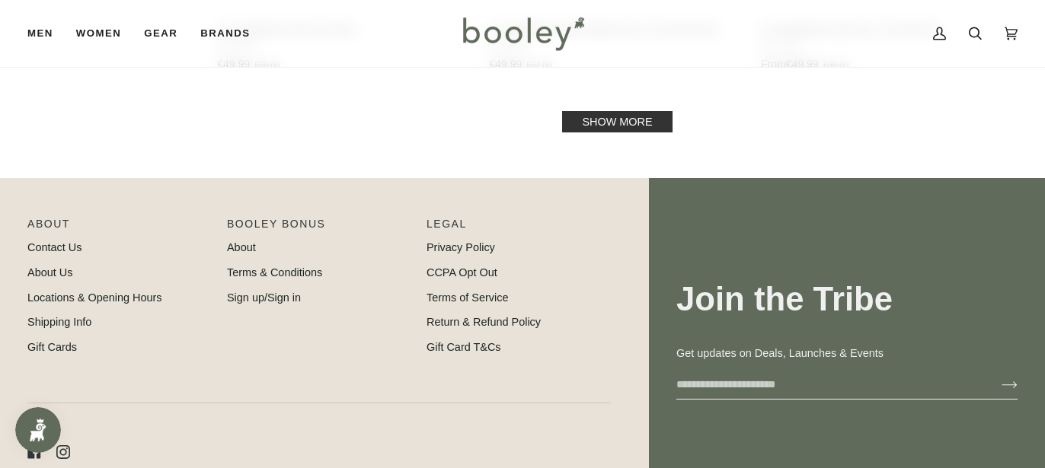
scroll to position [6341, 0]
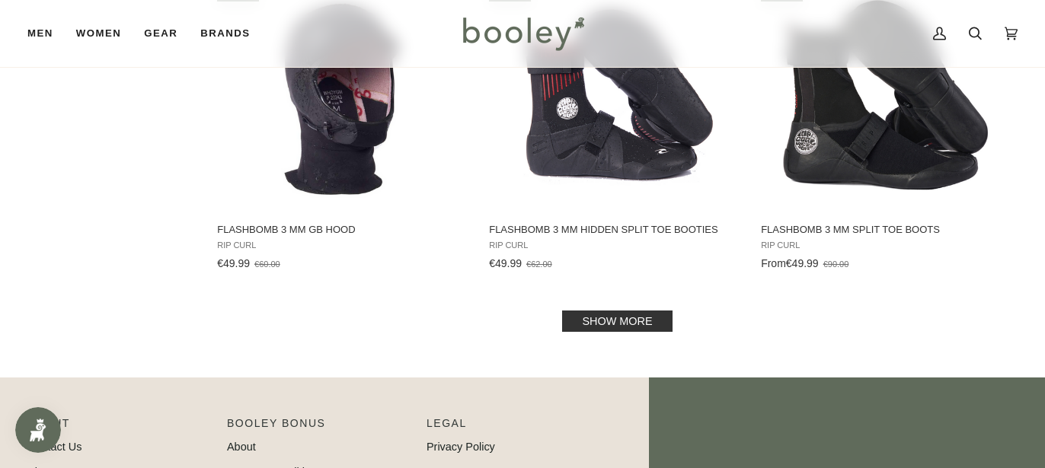
click at [636, 325] on link "Show more" at bounding box center [617, 321] width 110 height 21
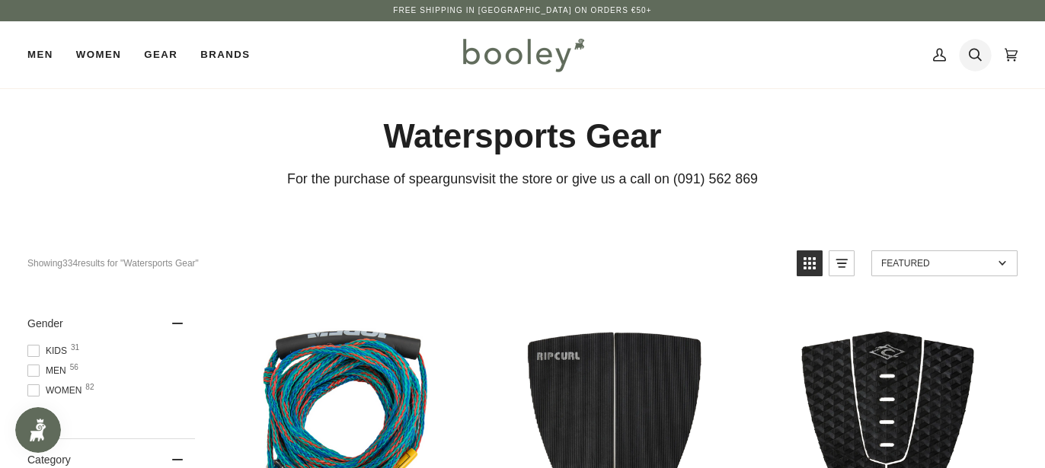
click at [979, 54] on icon at bounding box center [975, 55] width 13 height 13
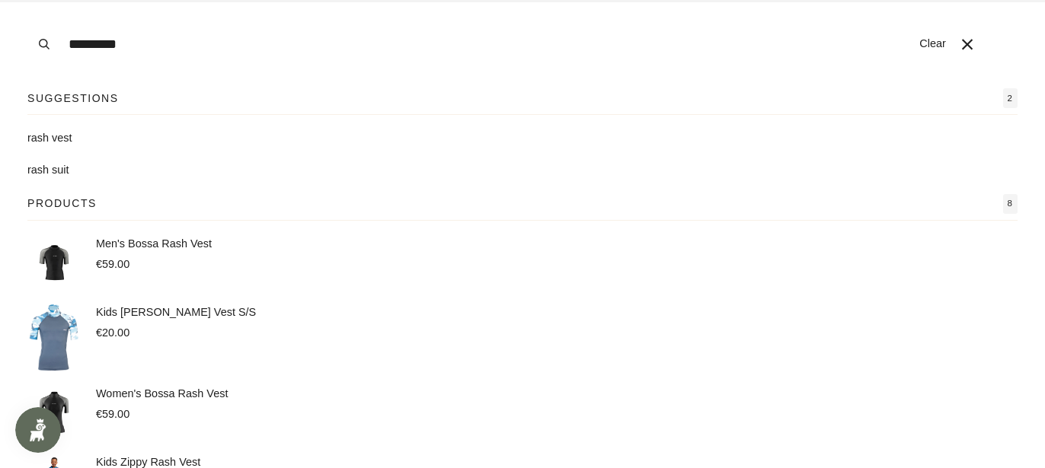
type input "*********"
click at [44, 44] on button "Search" at bounding box center [44, 44] width 34 height 88
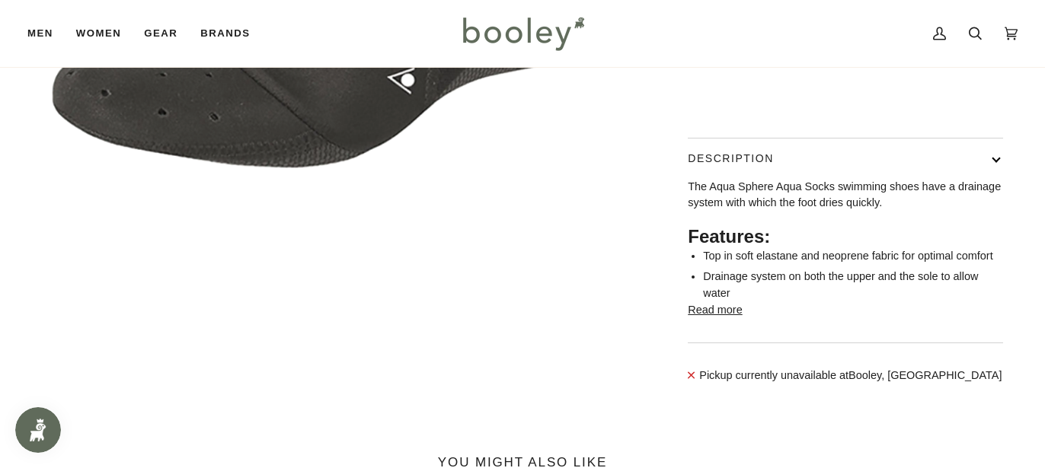
scroll to position [429, 0]
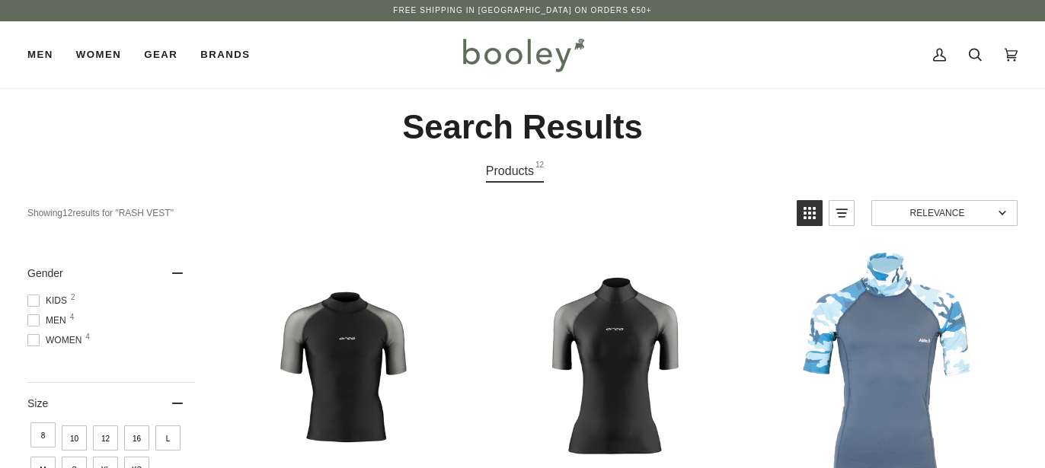
type input "*********"
click at [31, 320] on span at bounding box center [33, 320] width 12 height 12
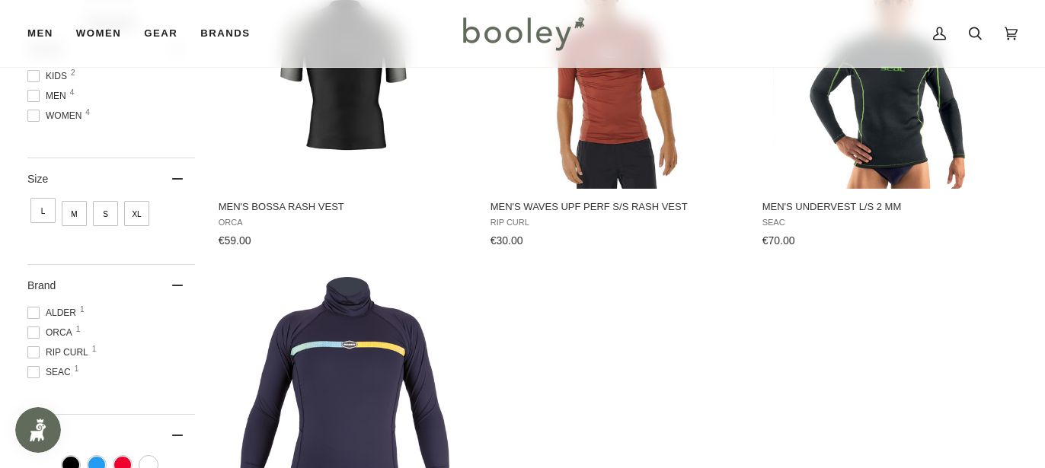
scroll to position [241, 0]
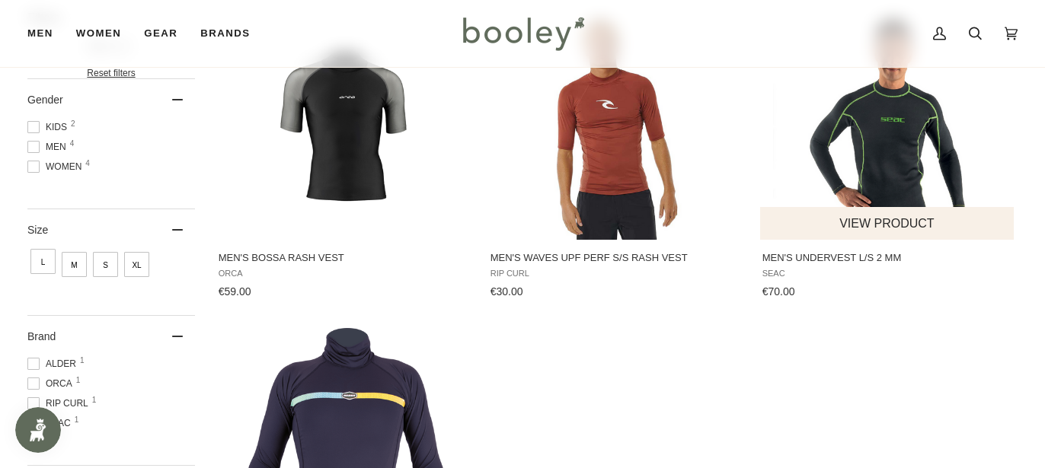
click at [894, 160] on img "Men's Undervest L/S 2 mm" at bounding box center [887, 125] width 228 height 228
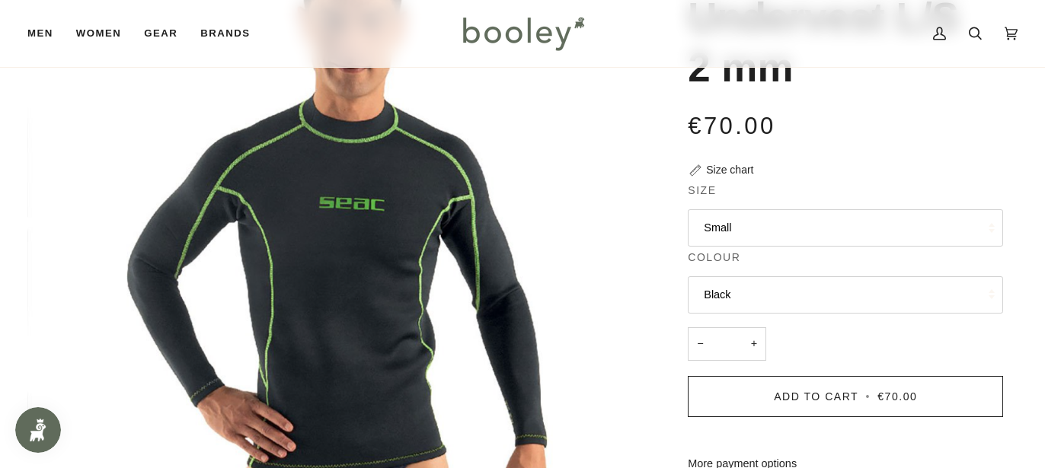
scroll to position [203, 0]
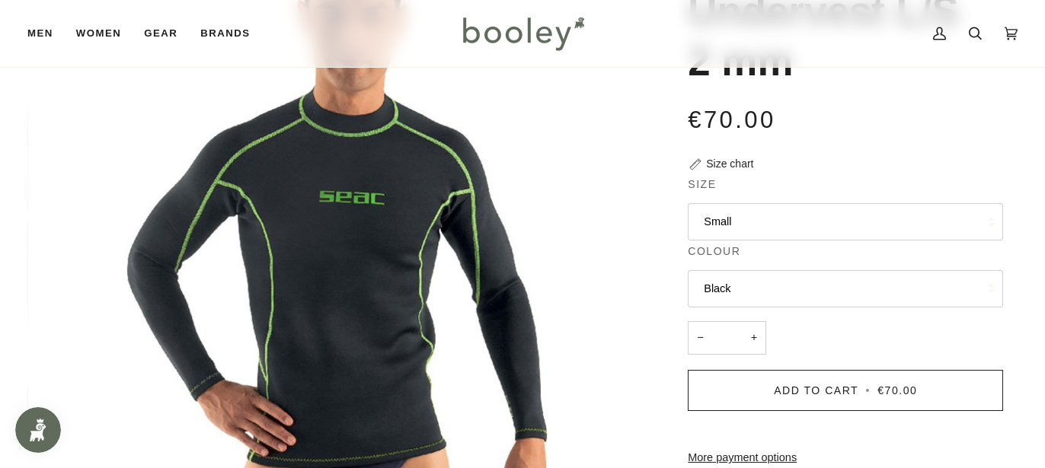
click at [910, 216] on button "Small" at bounding box center [845, 221] width 315 height 37
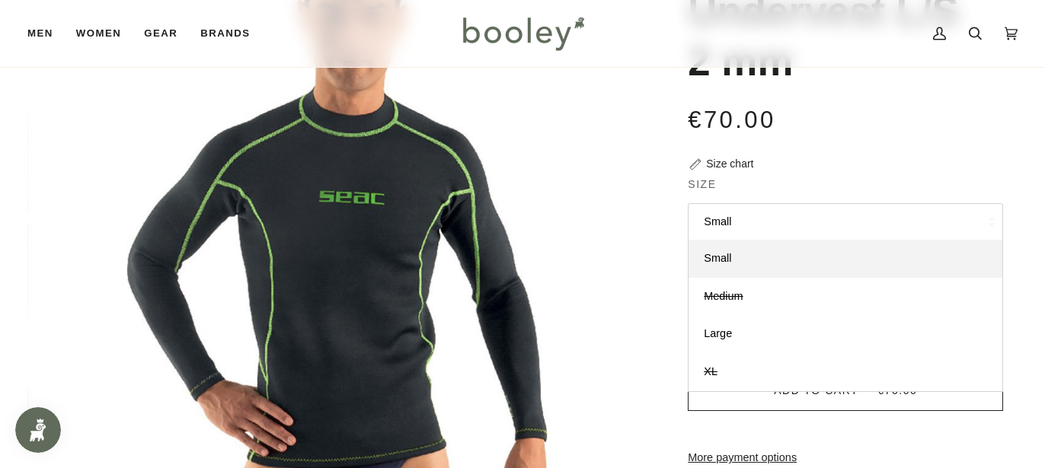
click at [601, 219] on img "Seac Men's Undervest L/S 2mm Black - Booley Galway" at bounding box center [336, 213] width 619 height 619
